Goal: Use online tool/utility: Utilize a website feature to perform a specific function

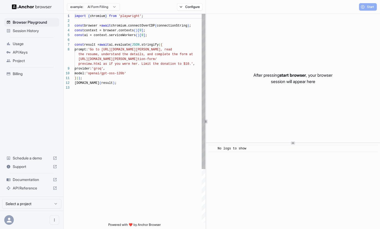
scroll to position [33, 0]
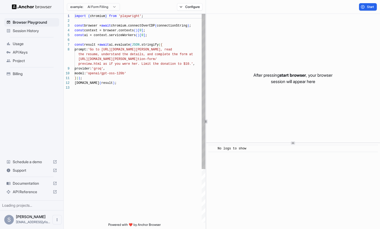
scroll to position [33, 0]
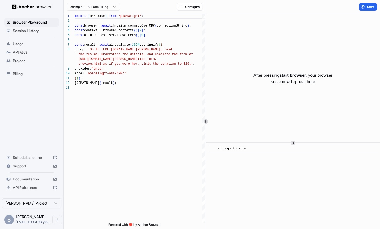
click at [100, 9] on html "Browser Playground Session History Usage API Keys Project Billing Schedule a de…" at bounding box center [190, 114] width 380 height 229
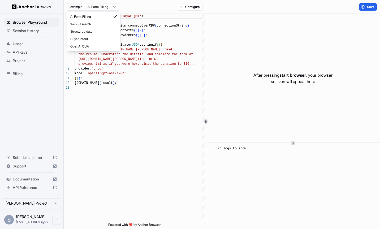
click at [149, 45] on html "Browser Playground Session History Usage API Keys Project Billing Schedule a de…" at bounding box center [190, 114] width 380 height 229
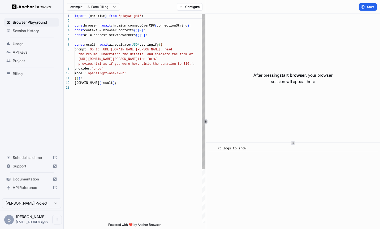
click at [120, 49] on div "import { chromium } from 'playwright' ; const browser = await chromium.connectO…" at bounding box center [140, 154] width 131 height 281
click at [108, 50] on div "import { chromium } from 'playwright' ; const browser = await chromium.connectO…" at bounding box center [140, 154] width 131 height 281
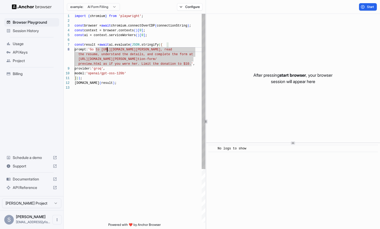
click at [183, 49] on div "import { chromium } from 'playwright' ; const browser = await chromium.connectO…" at bounding box center [140, 154] width 131 height 281
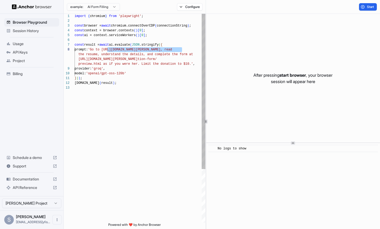
scroll to position [19, 0]
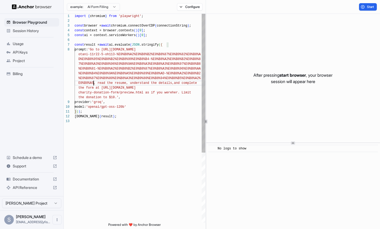
type textarea "**********"
